Goal: Find specific page/section: Find specific page/section

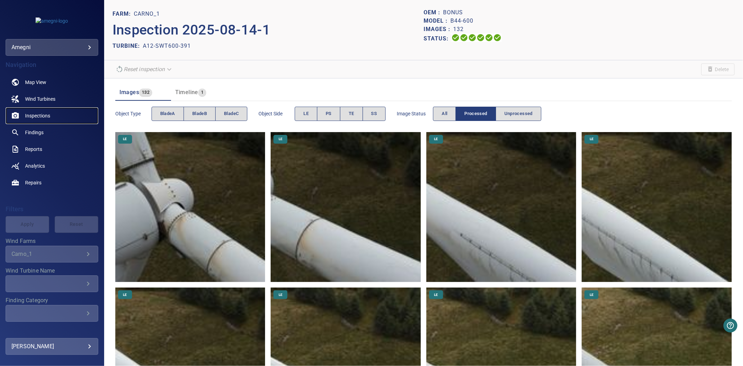
click at [39, 119] on span "Inspections" at bounding box center [37, 115] width 25 height 7
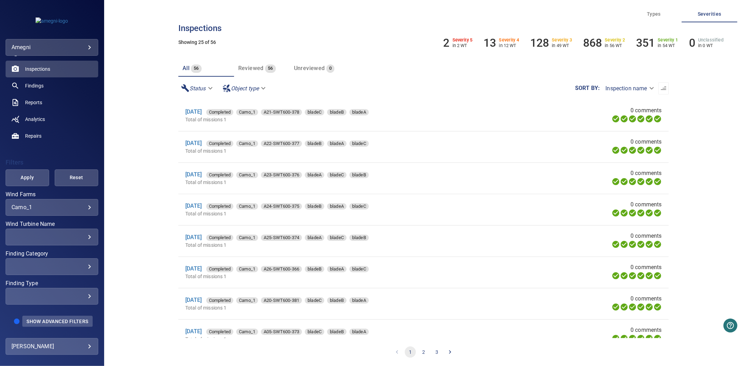
click at [39, 326] on button "Show Advanced Filters" at bounding box center [57, 321] width 70 height 11
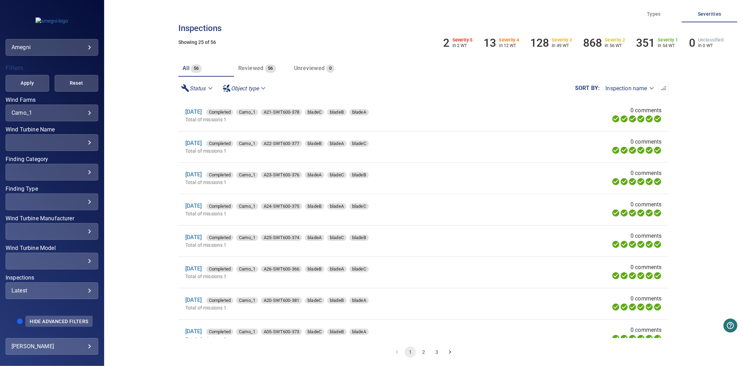
scroll to position [147, 0]
click at [66, 282] on div "Latest ****** ​" at bounding box center [52, 290] width 93 height 17
click at [113, 282] on li "Latest" at bounding box center [120, 290] width 41 height 19
type input "****"
click at [30, 102] on div "Inspections" at bounding box center [371, 183] width 743 height 366
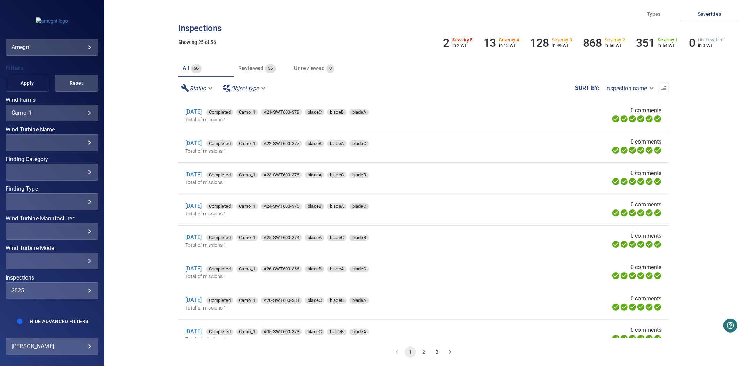
click at [30, 79] on span "Apply" at bounding box center [27, 83] width 26 height 9
click at [54, 169] on div "​" at bounding box center [52, 172] width 81 height 7
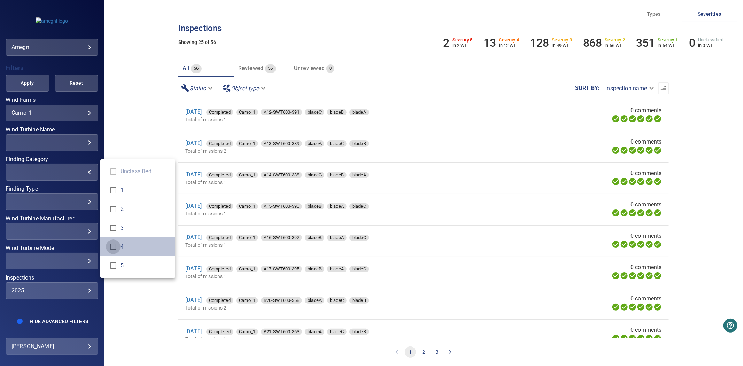
type input "*"
click at [33, 64] on div "Finding Category" at bounding box center [371, 183] width 743 height 366
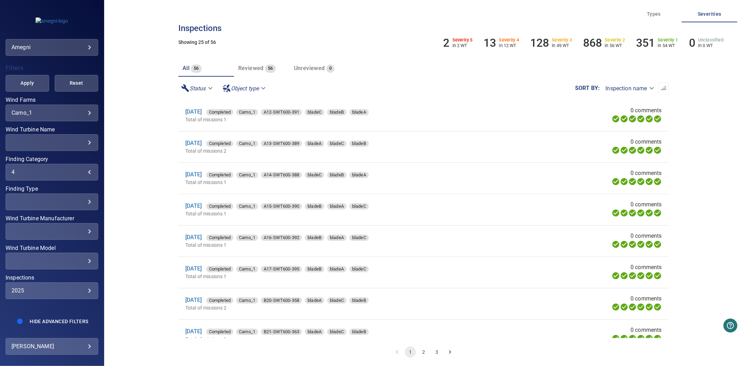
click at [32, 79] on span "Apply" at bounding box center [27, 83] width 26 height 9
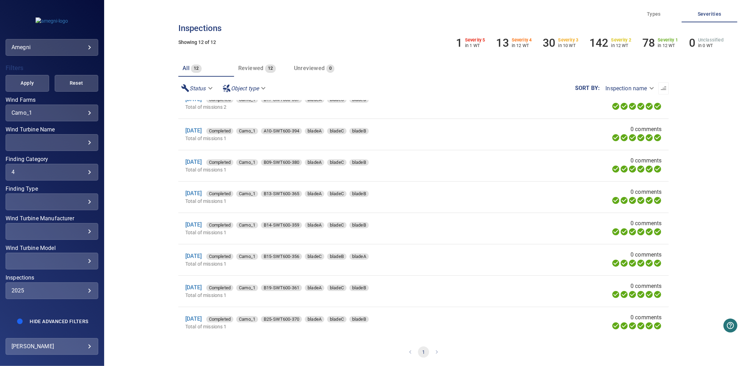
scroll to position [0, 0]
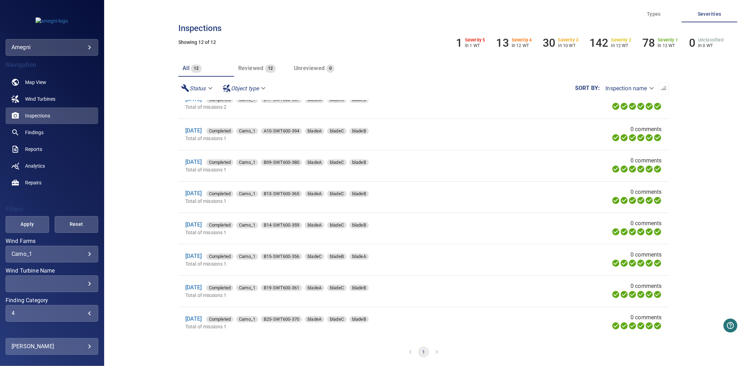
click at [46, 314] on div "4" at bounding box center [52, 313] width 81 height 7
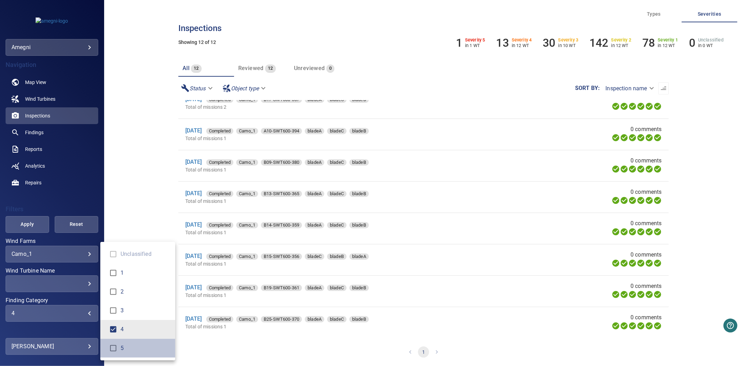
click at [123, 346] on span "5" at bounding box center [145, 348] width 49 height 8
type input "***"
click at [60, 165] on div "Finding Category" at bounding box center [371, 183] width 743 height 366
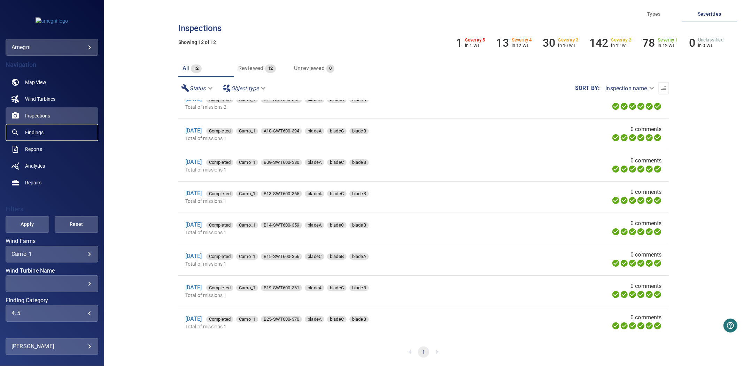
click at [37, 129] on span "Findings" at bounding box center [34, 132] width 18 height 7
